Goal: Navigation & Orientation: Find specific page/section

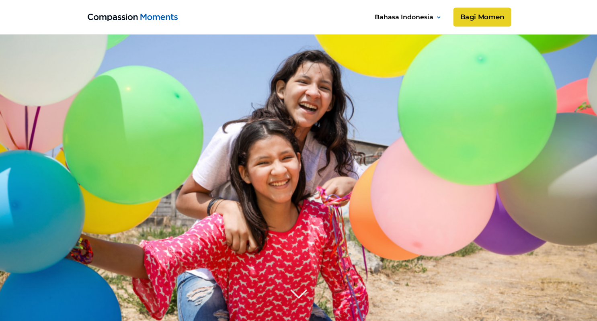
click at [487, 19] on link "Bagi Momen" at bounding box center [482, 17] width 58 height 19
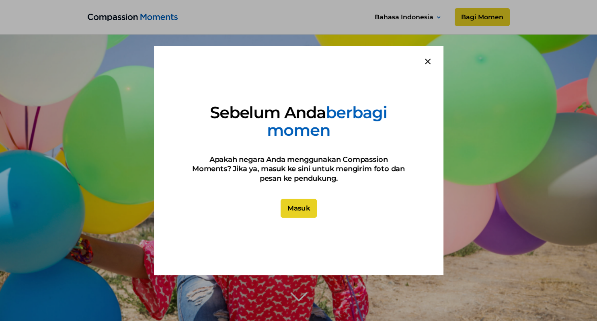
click at [295, 204] on link "Masuk" at bounding box center [298, 208] width 36 height 19
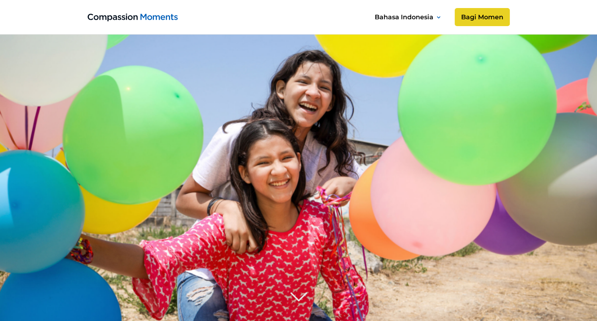
click at [519, 95] on image at bounding box center [298, 218] width 679 height 452
click at [486, 16] on link "Bagi Momen" at bounding box center [482, 17] width 58 height 19
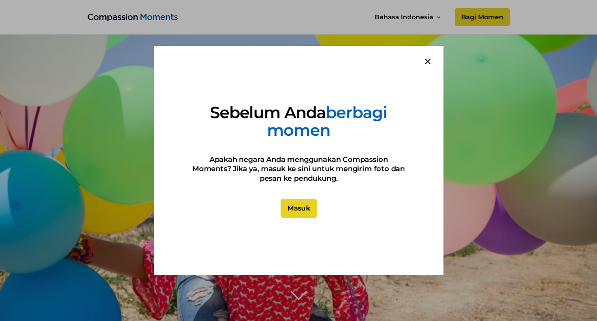
click at [296, 206] on link "Masuk" at bounding box center [298, 208] width 36 height 19
